Goal: Task Accomplishment & Management: Complete application form

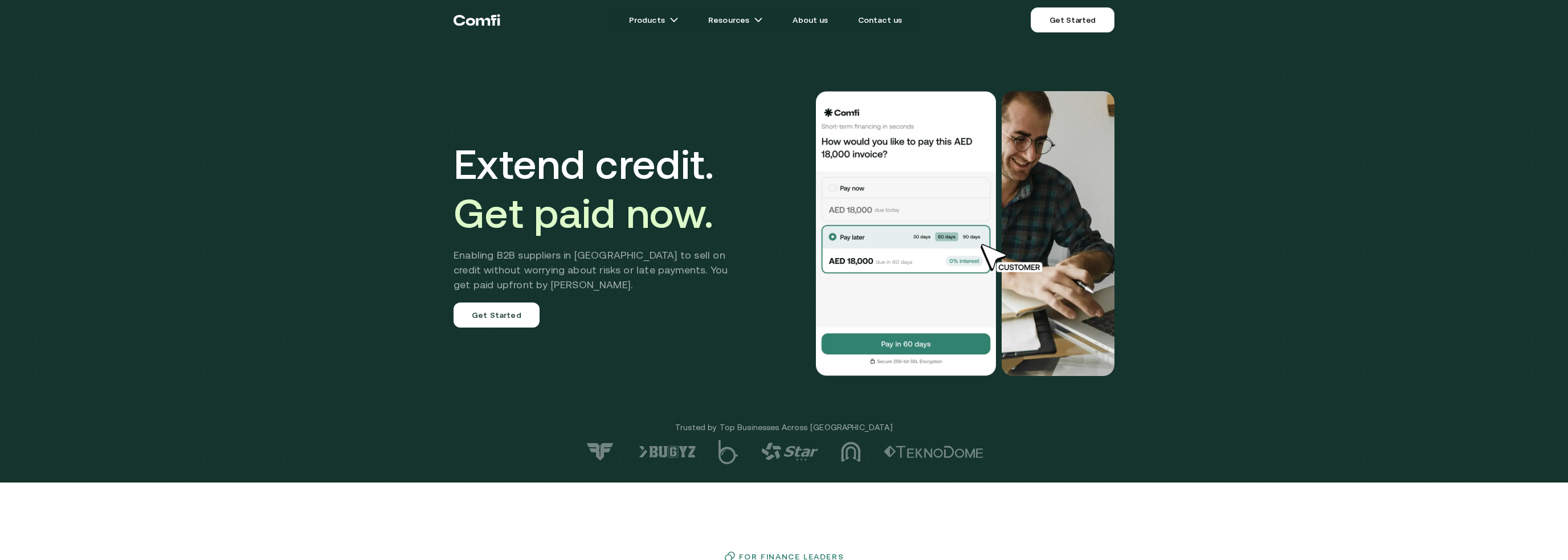
click at [1098, 5] on nav "Products Resources About us Contact us Get Started Products Resources About us …" at bounding box center [784, 20] width 684 height 40
click at [1091, 19] on link "Get Started" at bounding box center [1073, 20] width 84 height 25
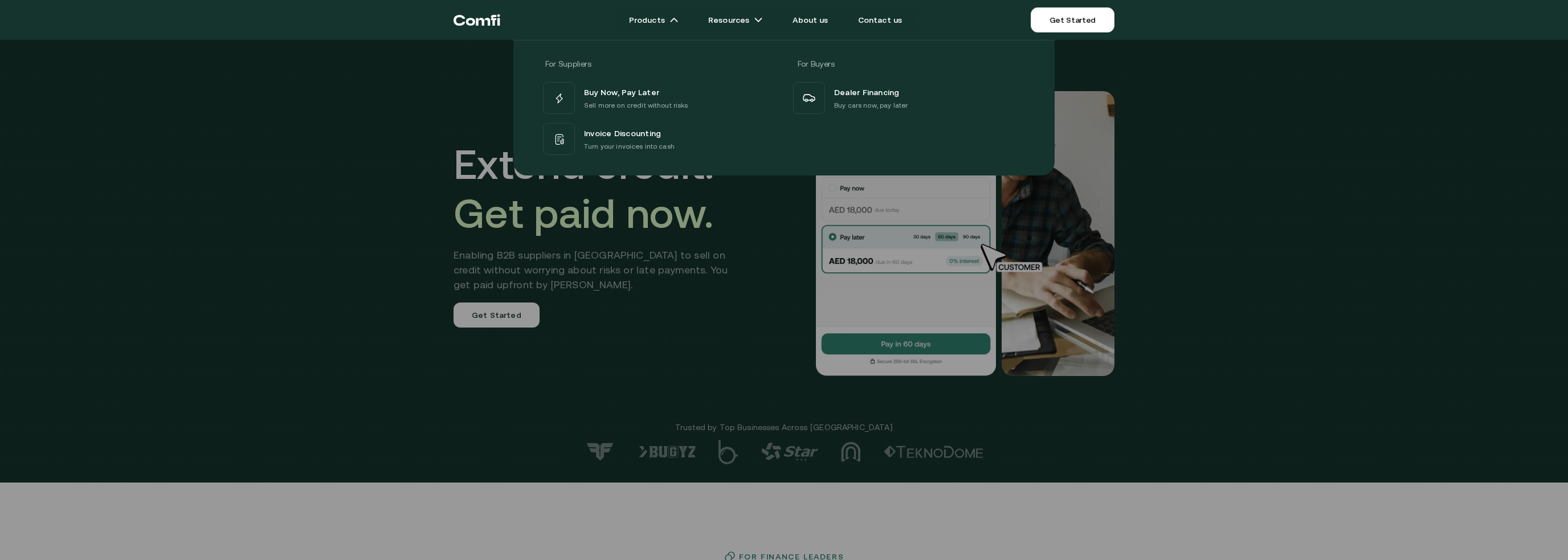
click at [399, 300] on div at bounding box center [784, 319] width 1568 height 560
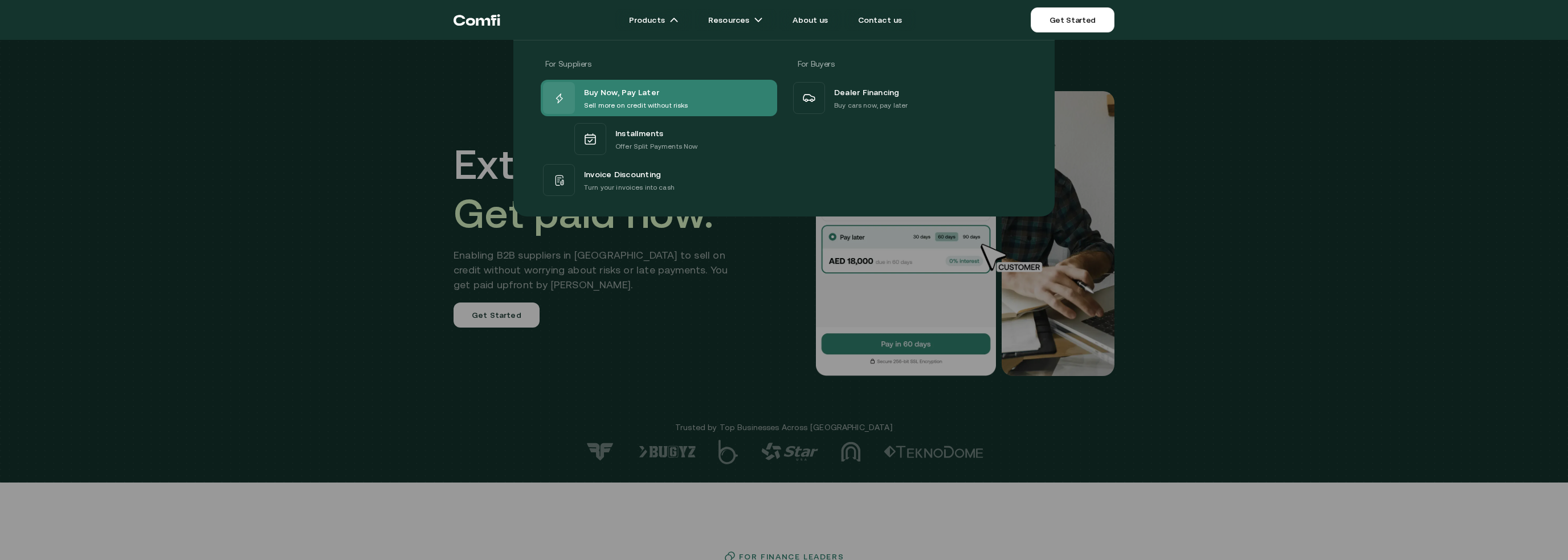
click at [570, 89] on div at bounding box center [559, 98] width 32 height 32
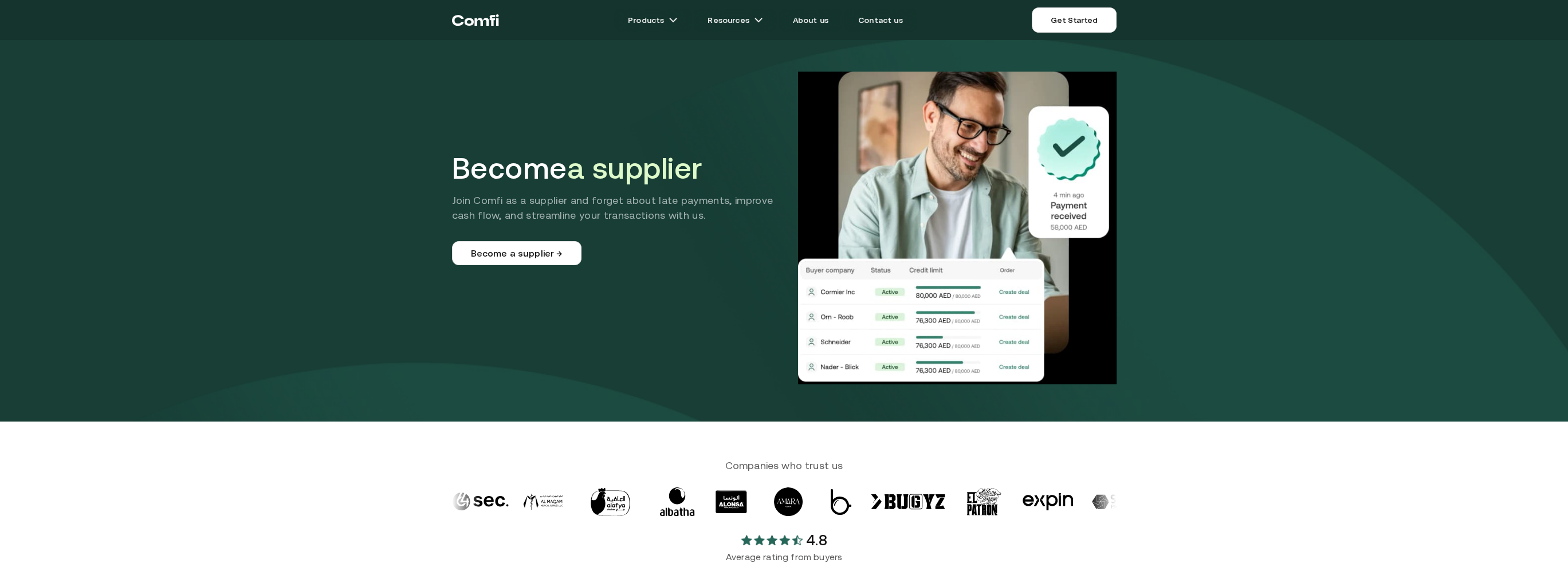
click at [1032, 31] on ul "Products Resources About us Contact us" at bounding box center [766, 20] width 533 height 23
click at [1072, 14] on link "Get Started" at bounding box center [1074, 20] width 84 height 25
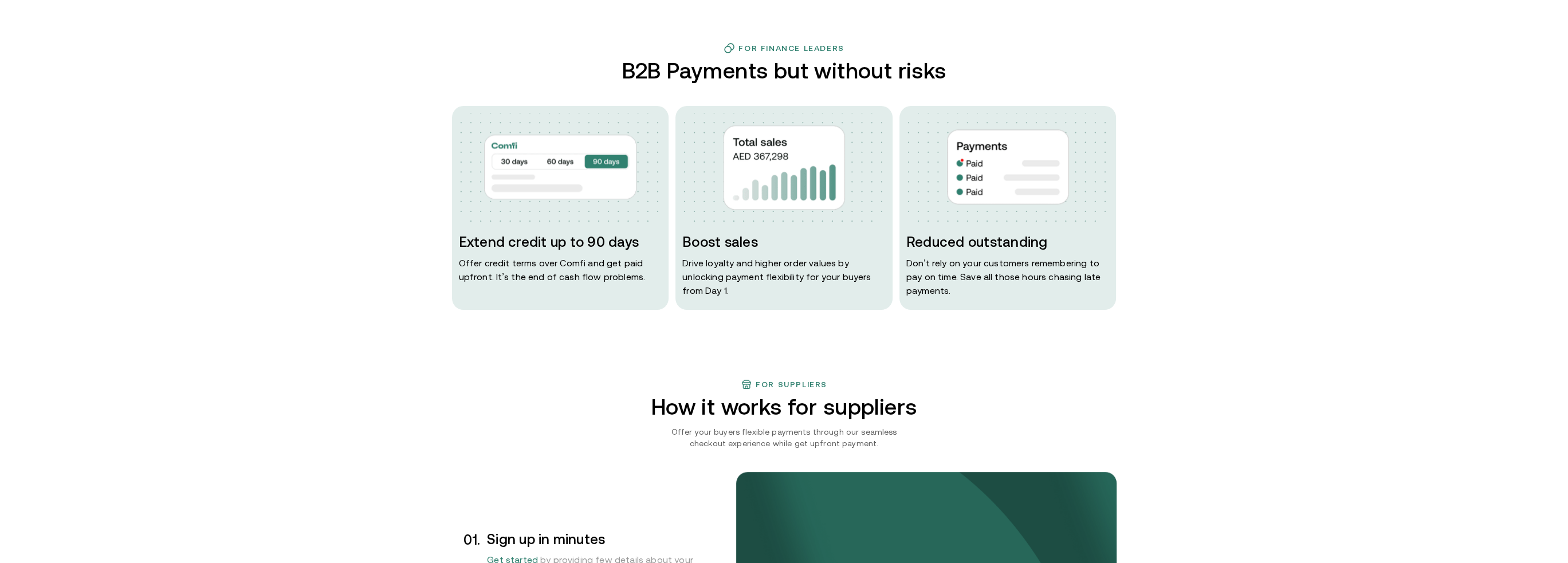
scroll to position [516, 0]
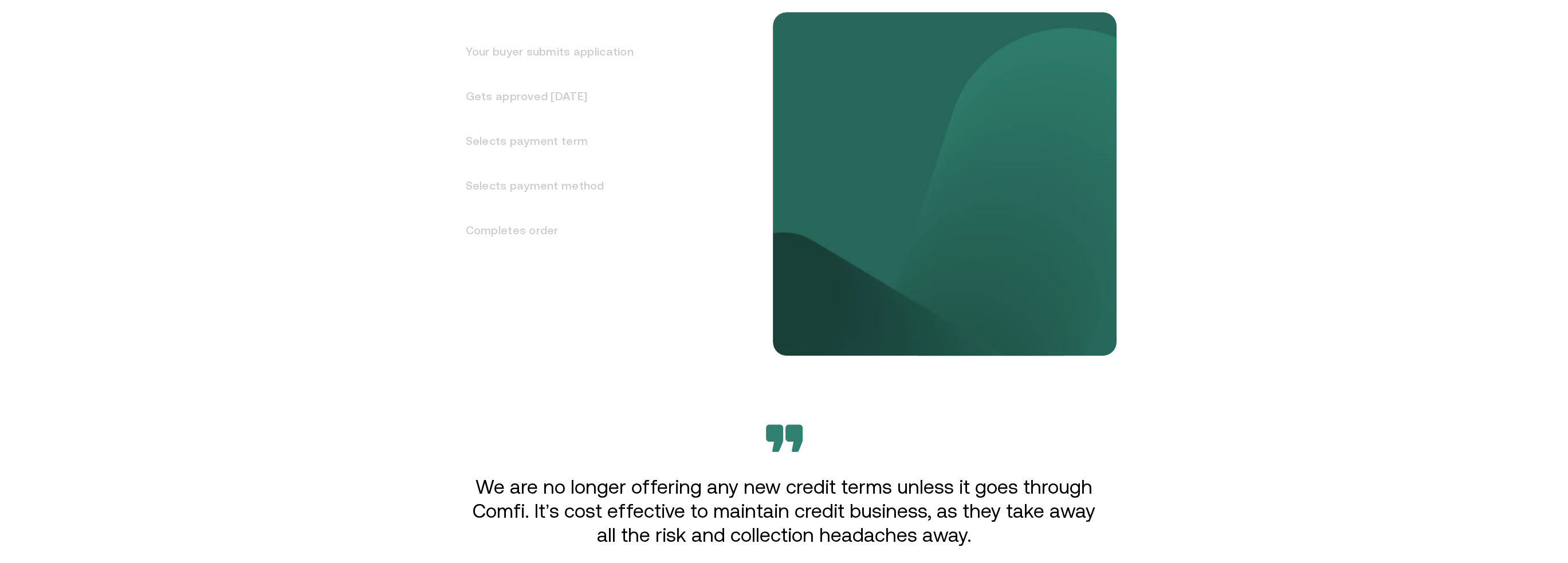
click at [512, 231] on h3 "Completes order" at bounding box center [543, 230] width 182 height 45
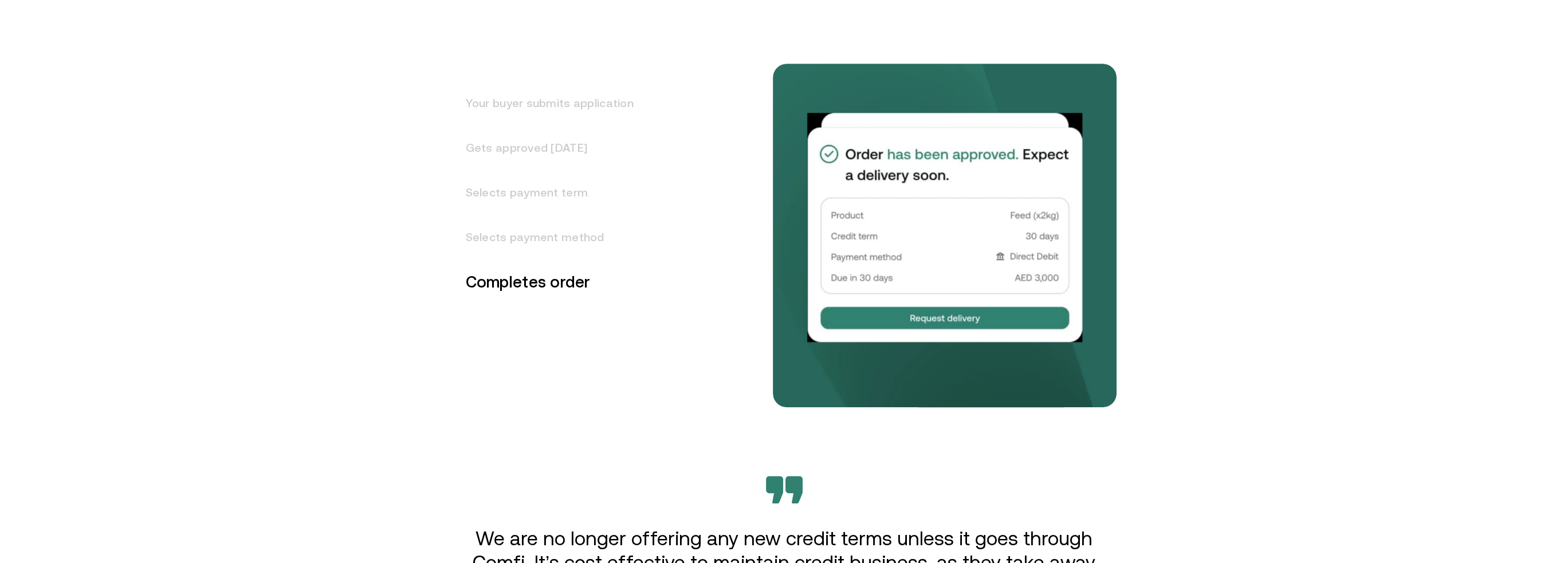
click at [512, 231] on h3 "Selects payment method" at bounding box center [543, 237] width 182 height 45
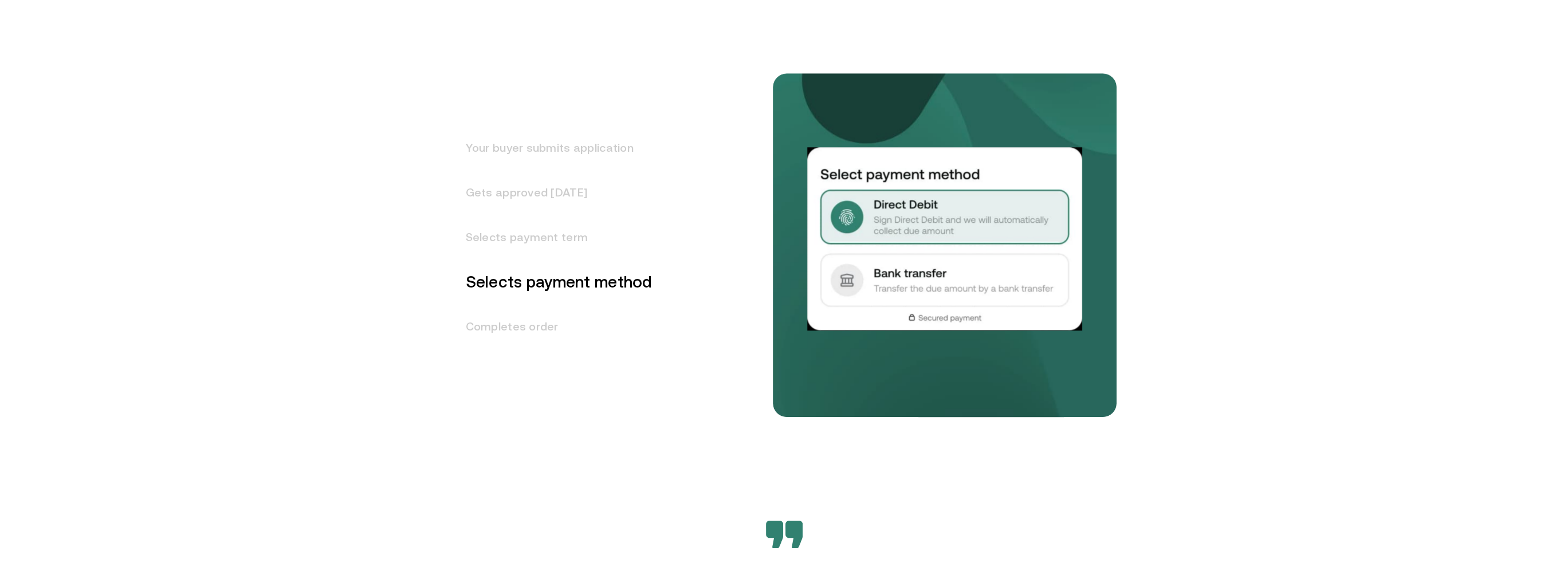
click at [908, 208] on img at bounding box center [945, 239] width 275 height 183
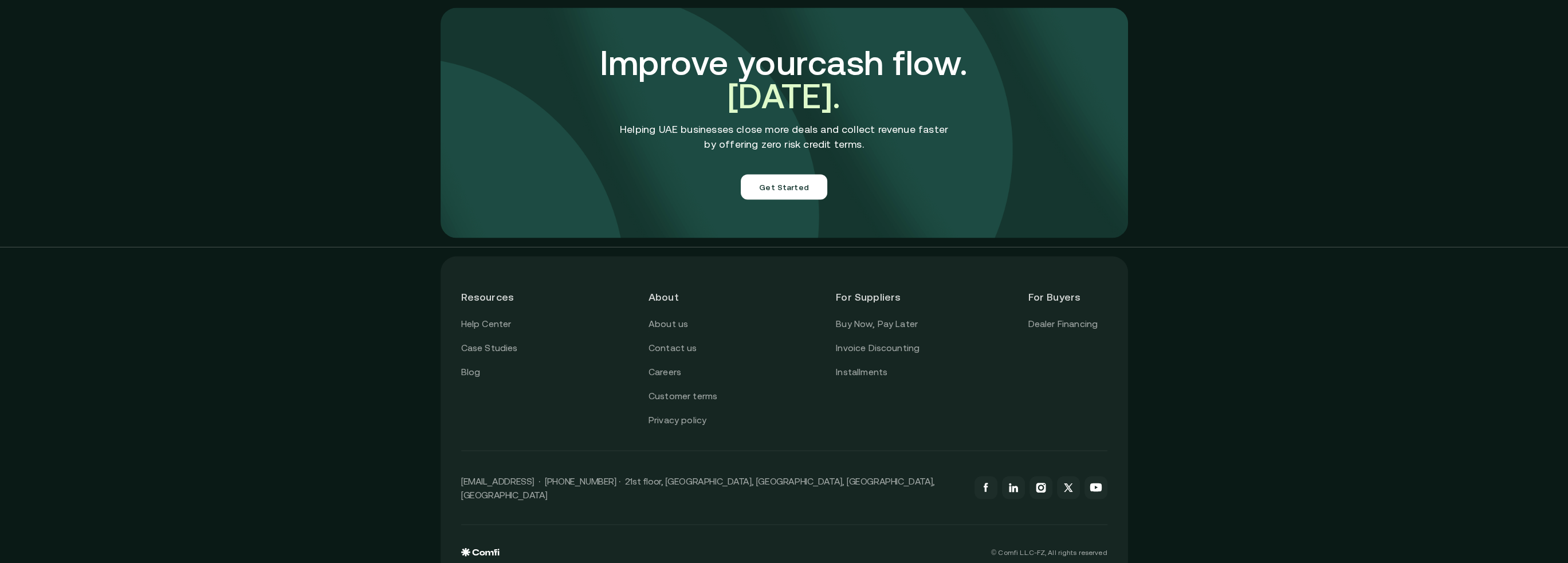
scroll to position [3982, 0]
click at [768, 174] on button "Get Started" at bounding box center [784, 187] width 86 height 25
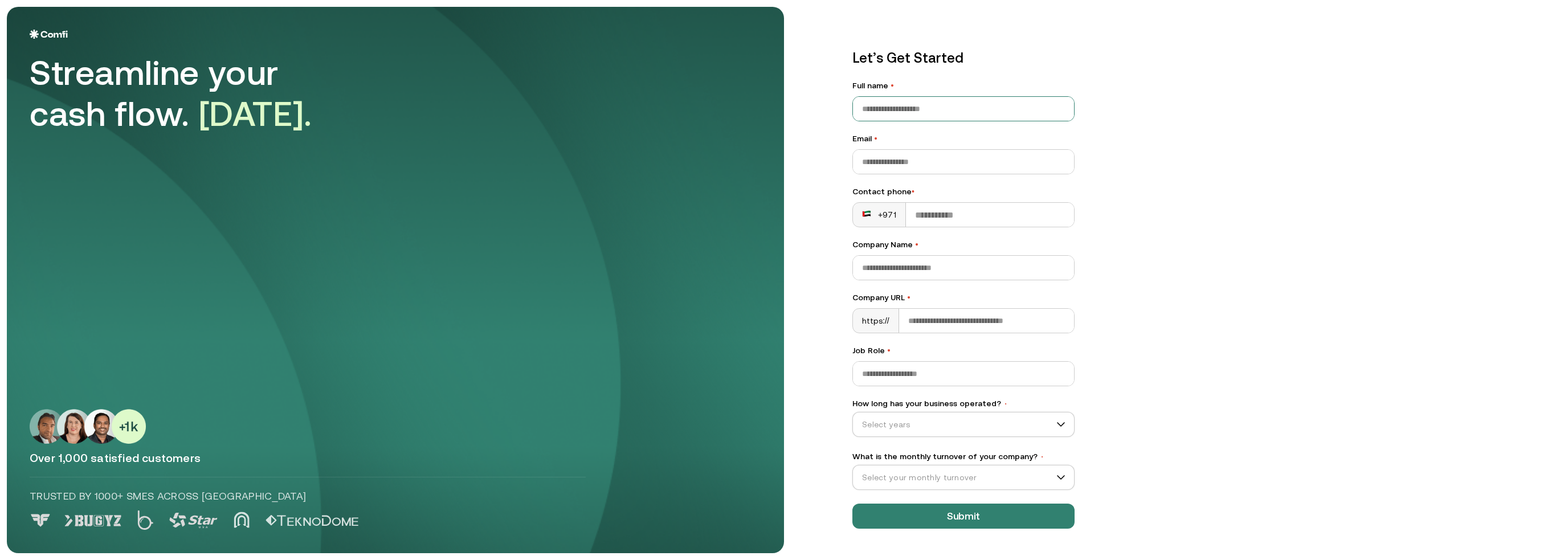
click at [975, 99] on input "Full name •" at bounding box center [964, 108] width 221 height 24
click at [899, 160] on input "Email •" at bounding box center [964, 162] width 221 height 24
click at [793, 235] on main "Streamline your cash flow. Today. Over 1,000 satisfied customers Trusted by 100…" at bounding box center [784, 280] width 1568 height 560
click at [912, 269] on input "Company Name •" at bounding box center [964, 268] width 221 height 24
click at [889, 97] on input "Full name •" at bounding box center [964, 108] width 221 height 24
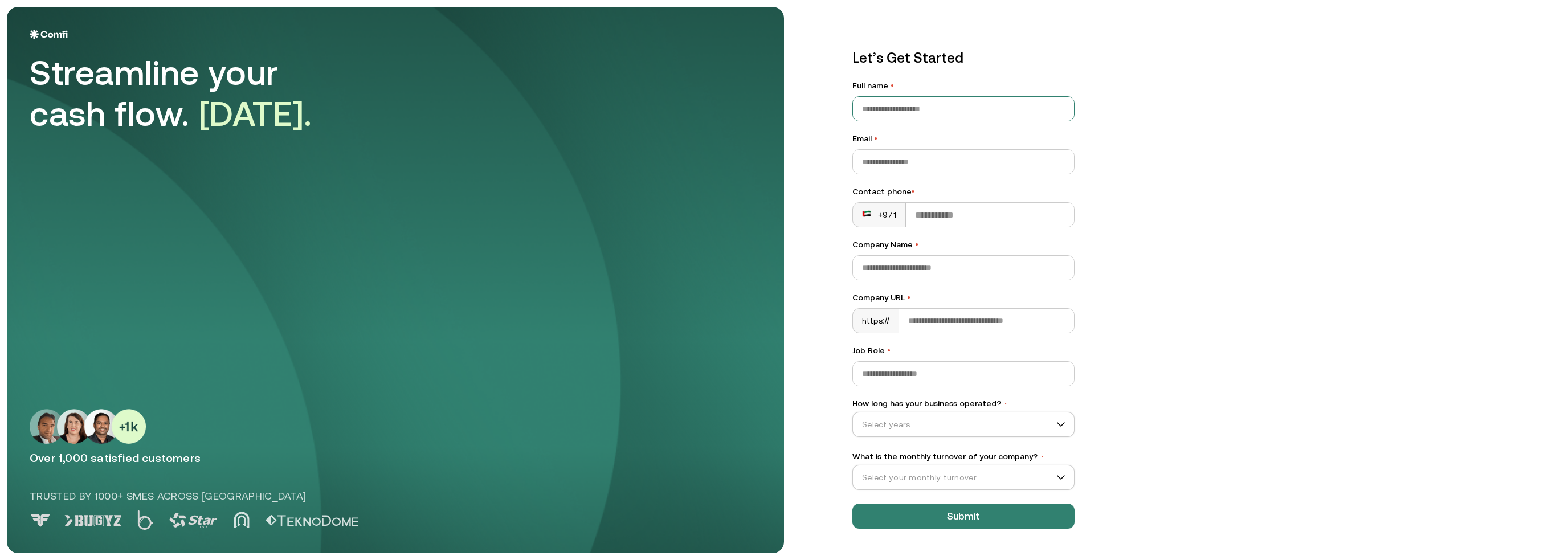
type input "**********"
type input "*******"
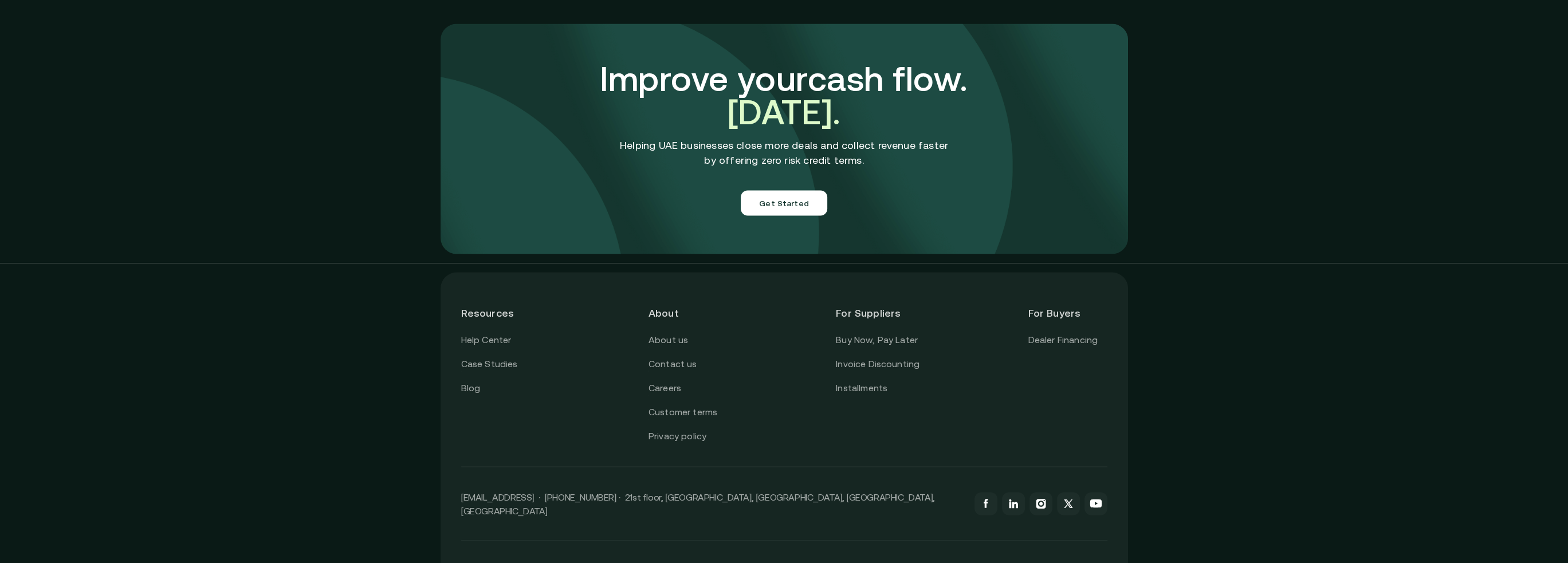
scroll to position [3982, 0]
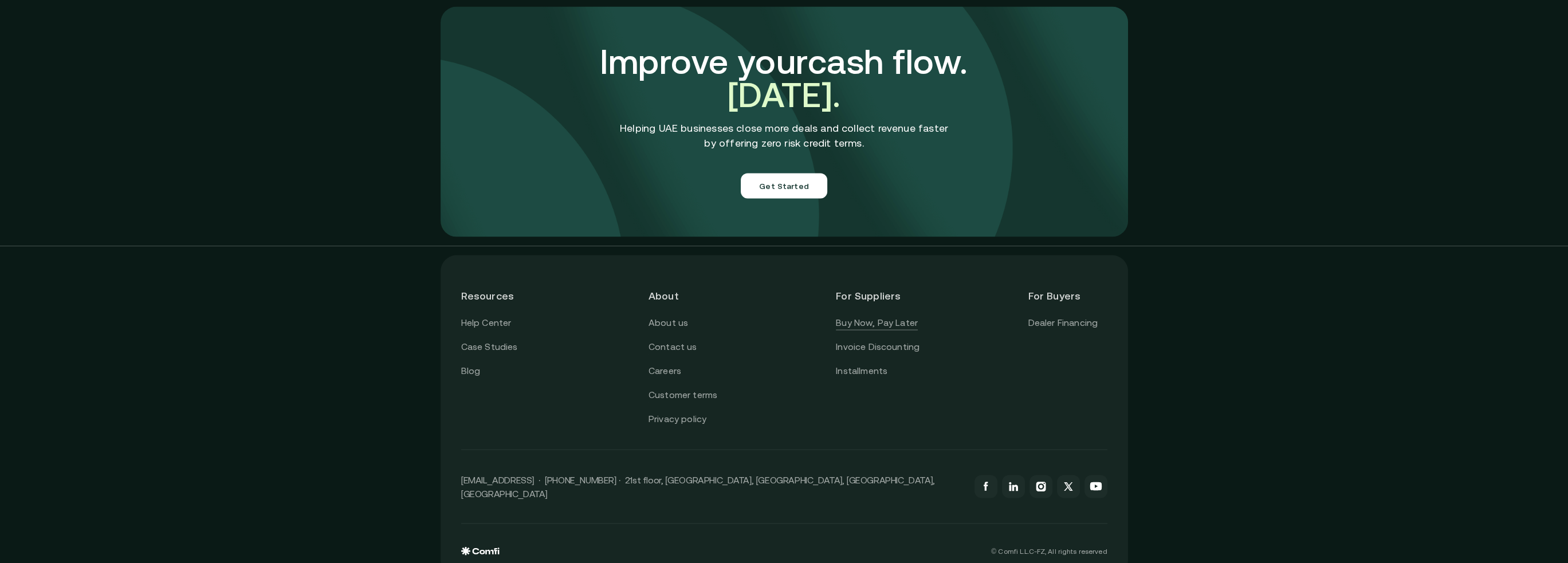
click at [850, 316] on link "Buy Now, Pay Later" at bounding box center [876, 323] width 82 height 15
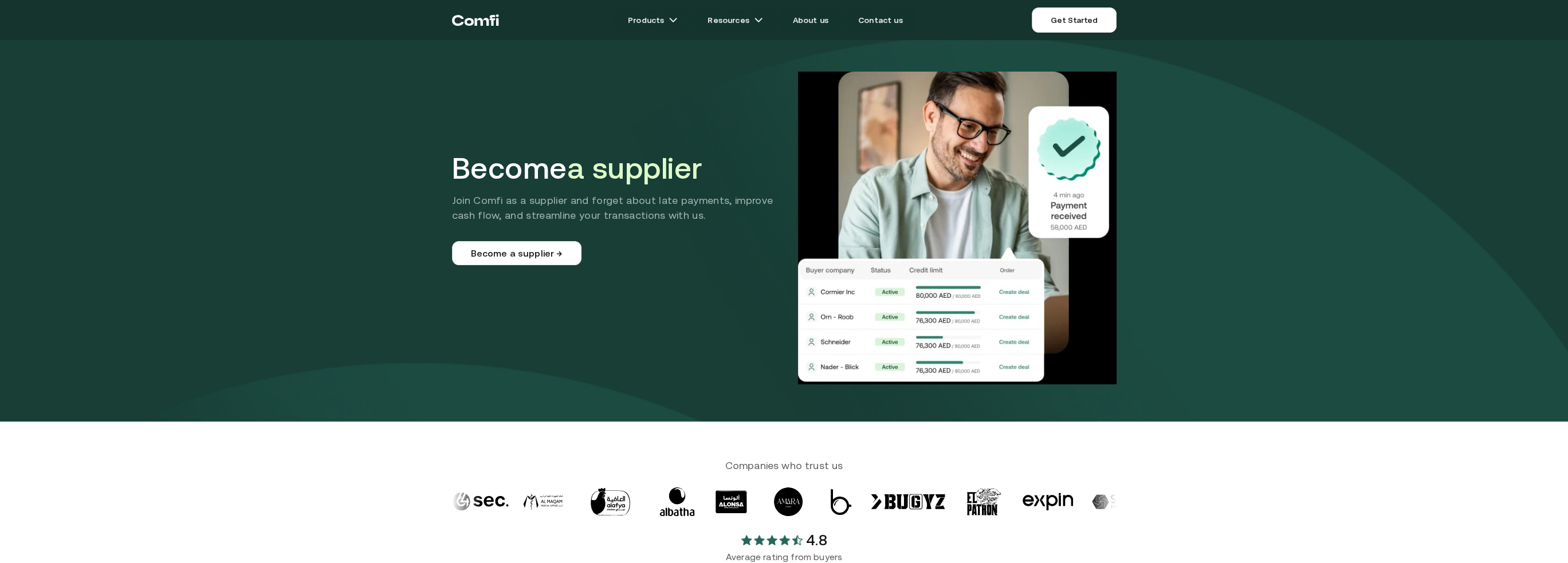
drag, startPoint x: 348, startPoint y: 146, endPoint x: 284, endPoint y: 77, distance: 94.1
click at [284, 77] on header "Become a supplier Join Comfi as a supplier and forget about late payments, impr…" at bounding box center [784, 211] width 1568 height 421
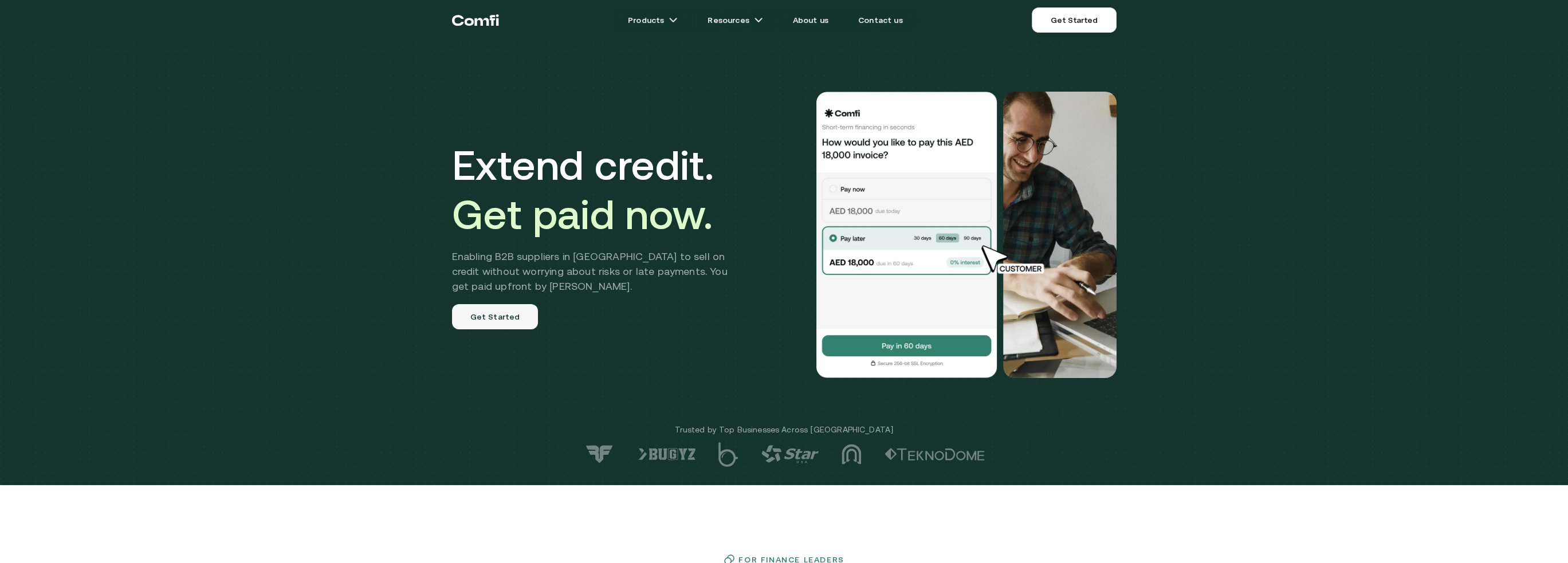
click at [468, 318] on link "Get Started" at bounding box center [495, 317] width 86 height 25
